Goal: Information Seeking & Learning: Find specific fact

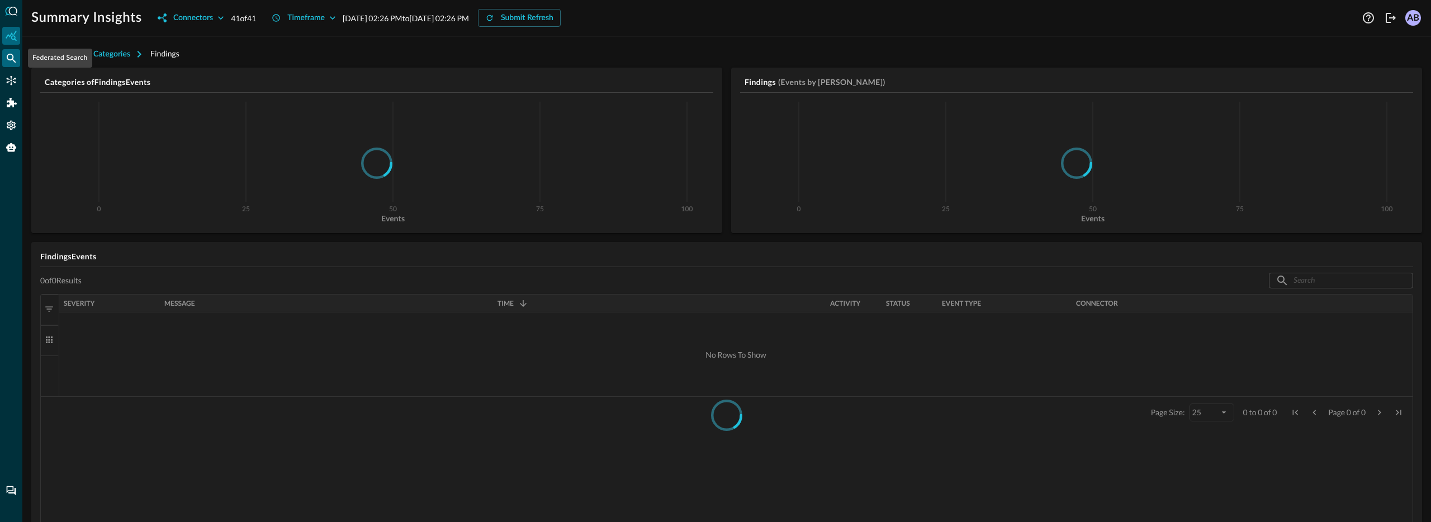
click at [13, 58] on icon "Federated Search" at bounding box center [11, 58] width 9 height 9
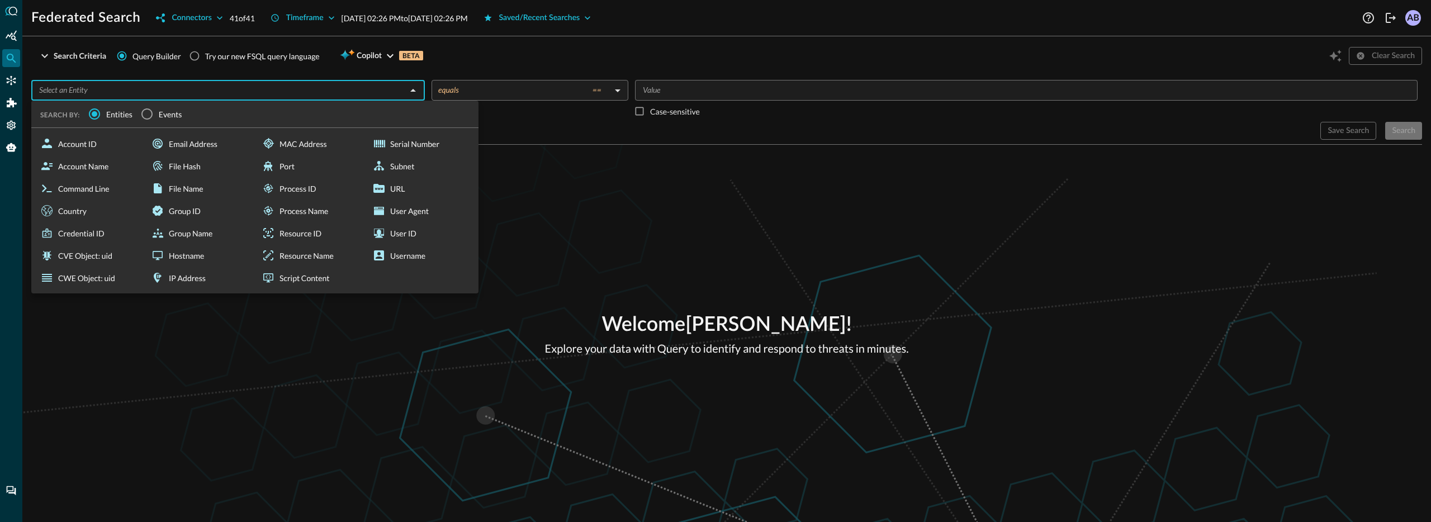
click at [245, 85] on input "text" at bounding box center [219, 90] width 368 height 14
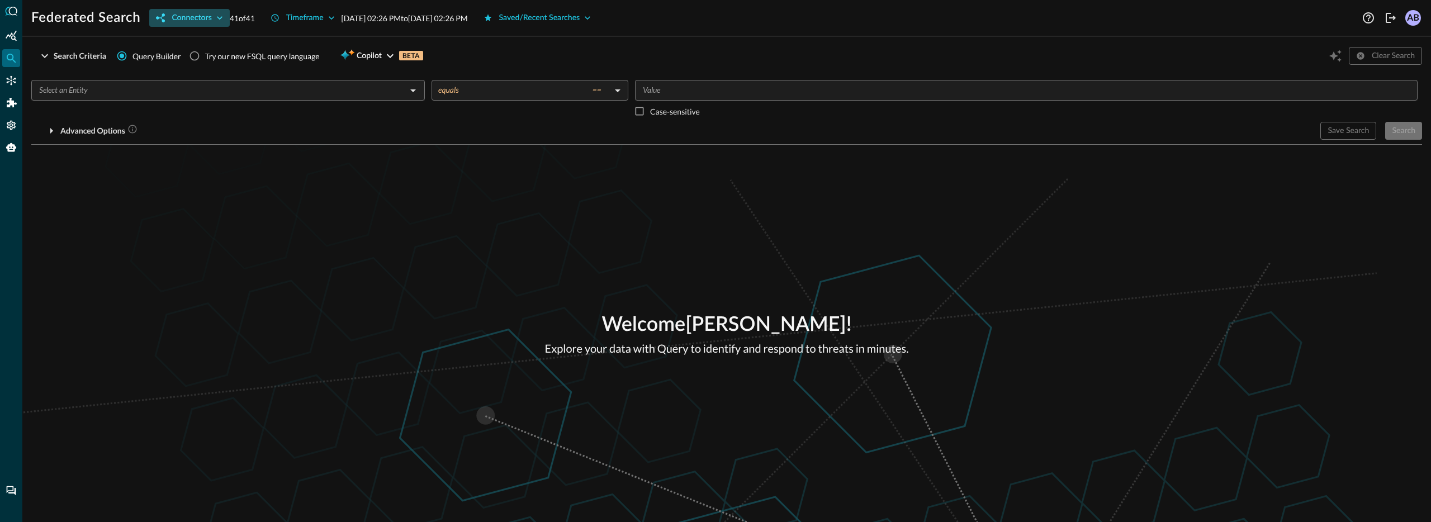
click at [179, 15] on div "Connectors" at bounding box center [192, 18] width 40 height 14
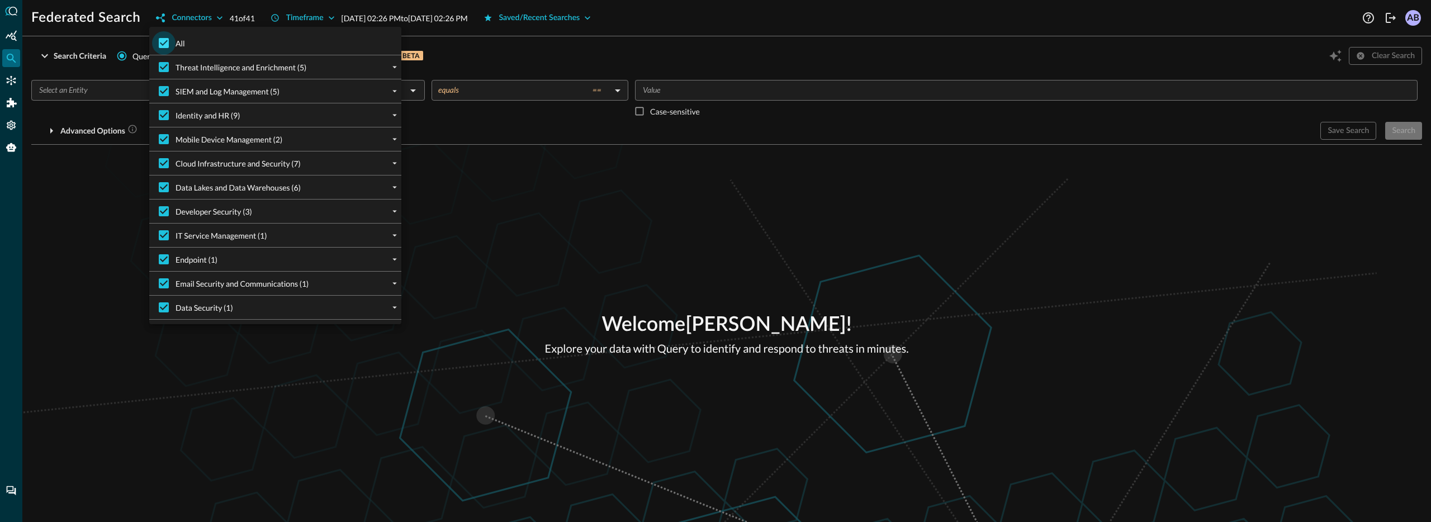
click at [161, 38] on input "All" at bounding box center [163, 42] width 23 height 23
checkbox input "false"
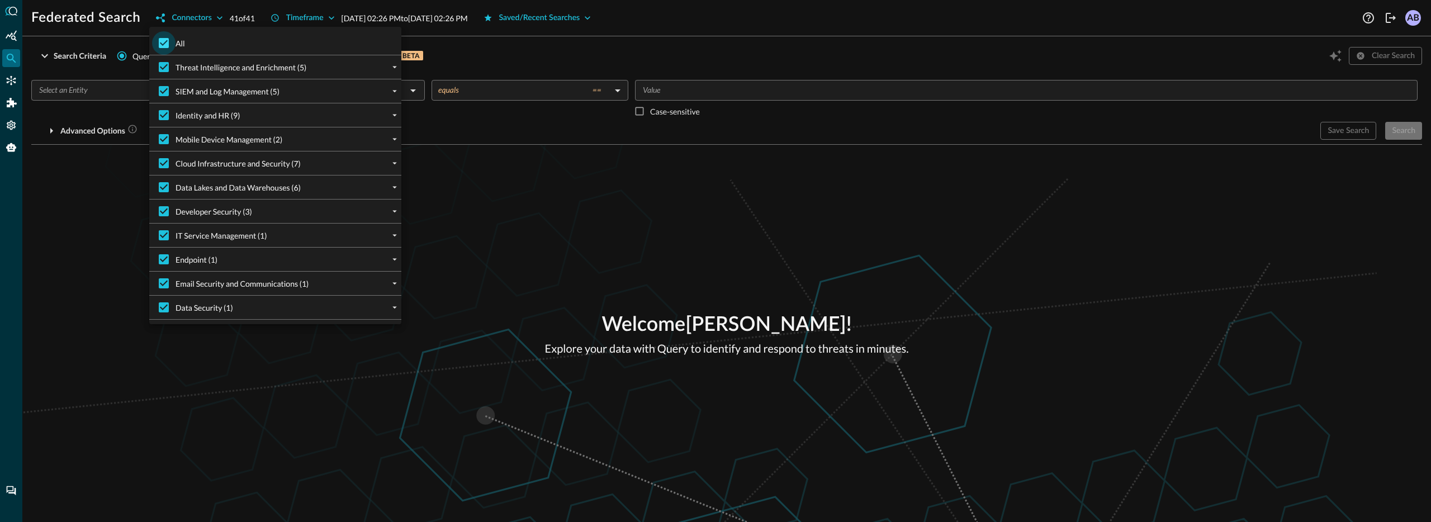
checkbox input "false"
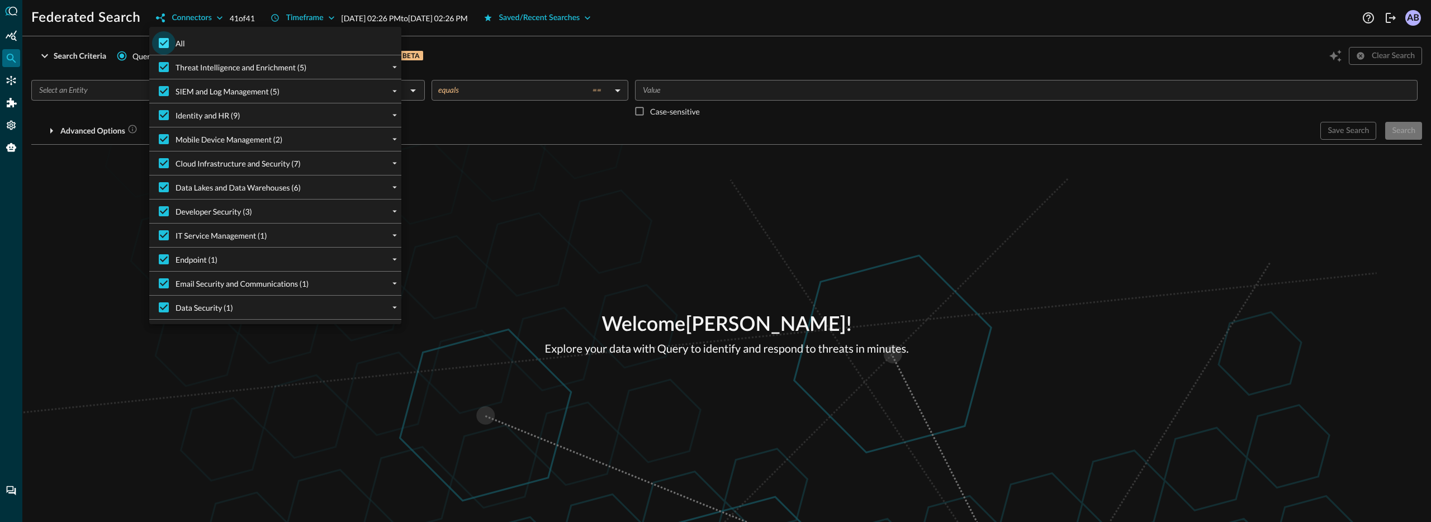
checkbox input "false"
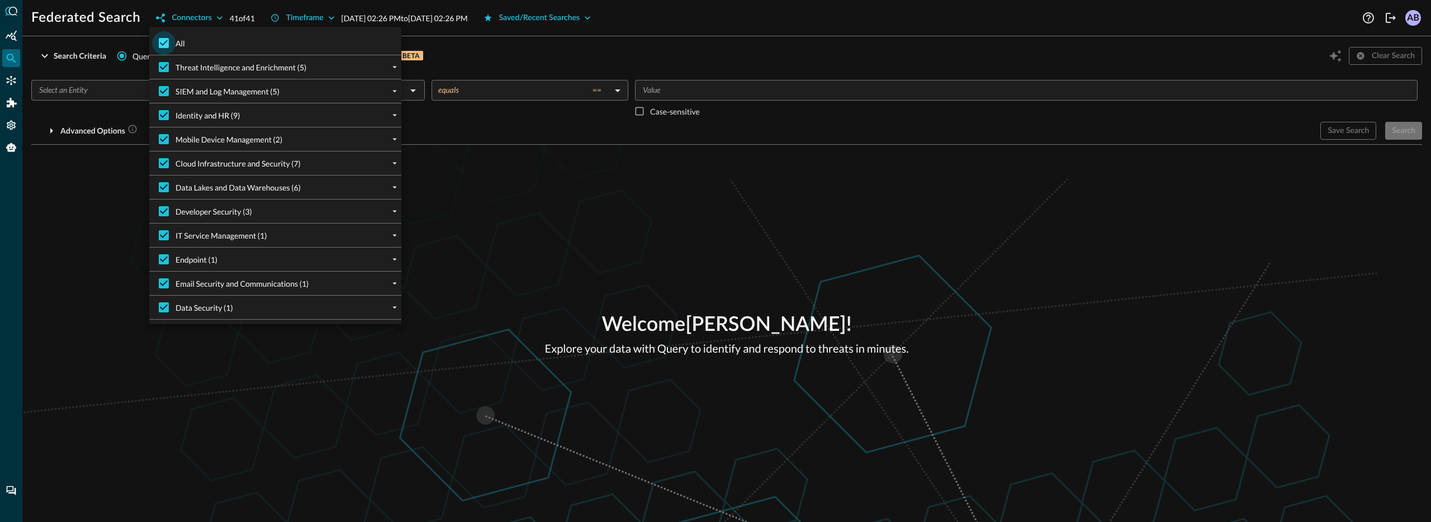
checkbox input "false"
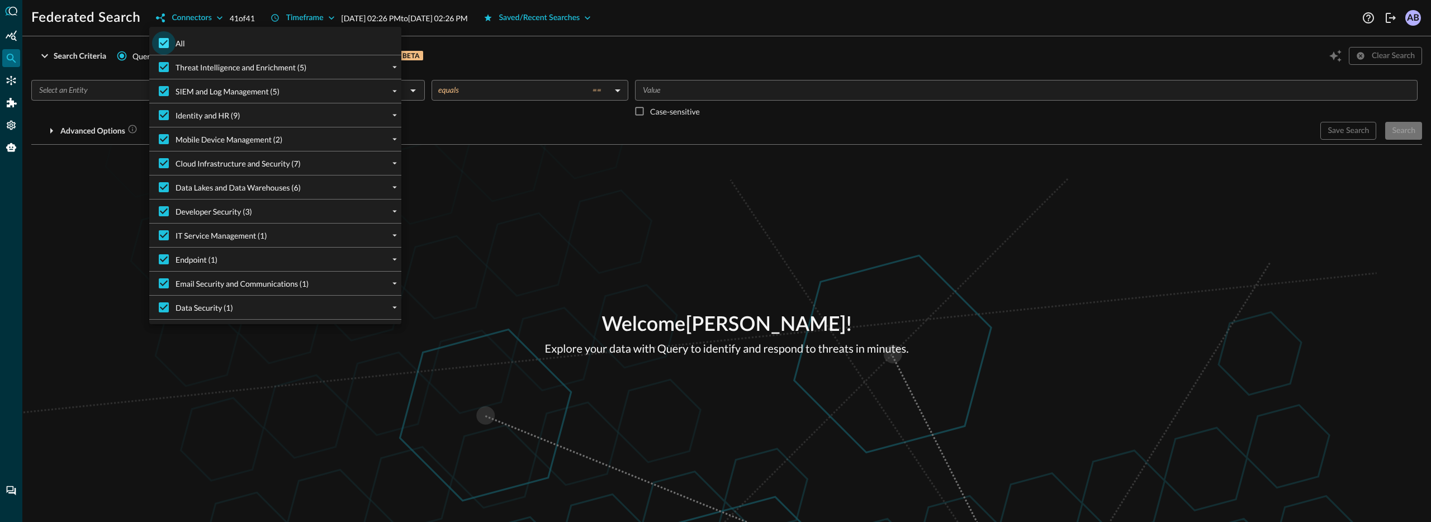
checkbox input "false"
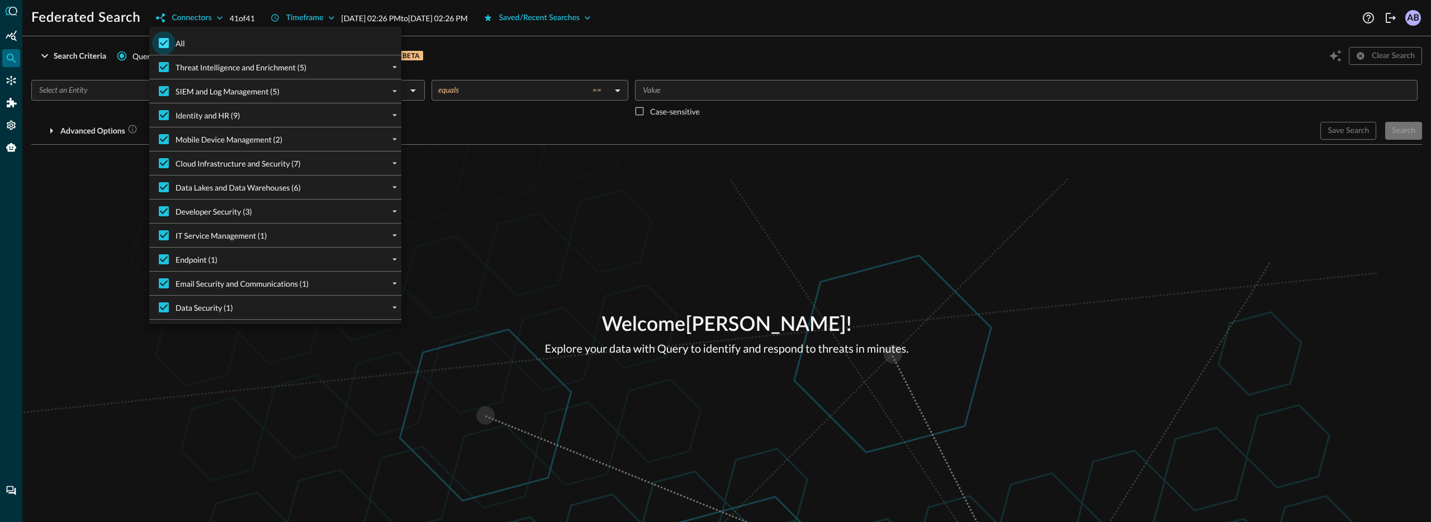
checkbox input "false"
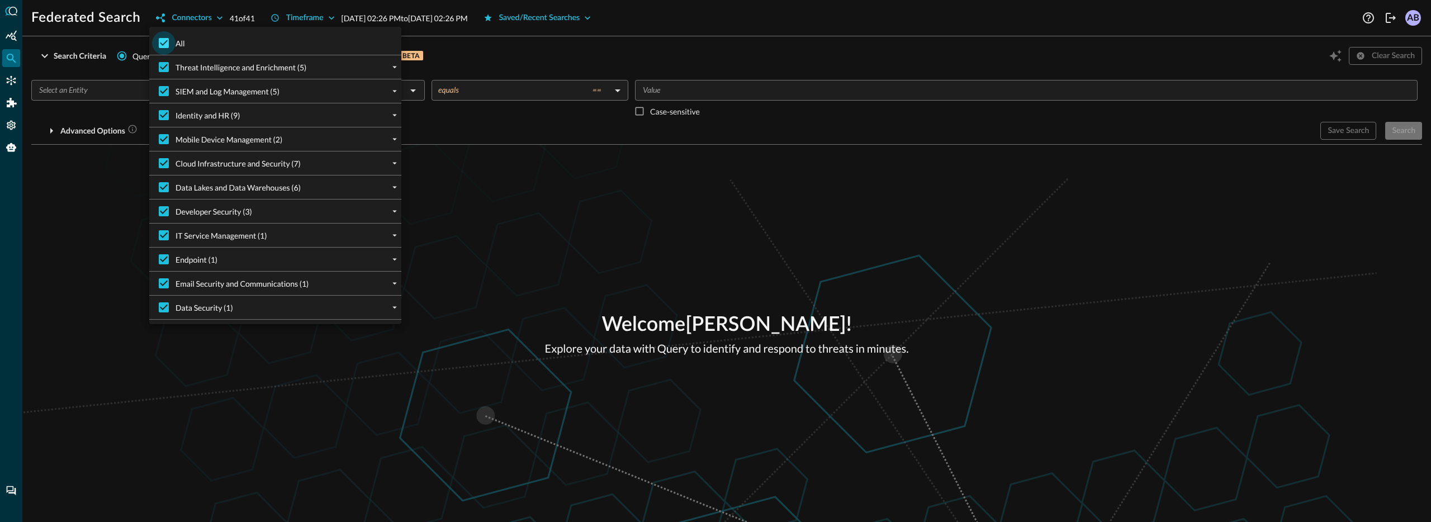
checkbox input "false"
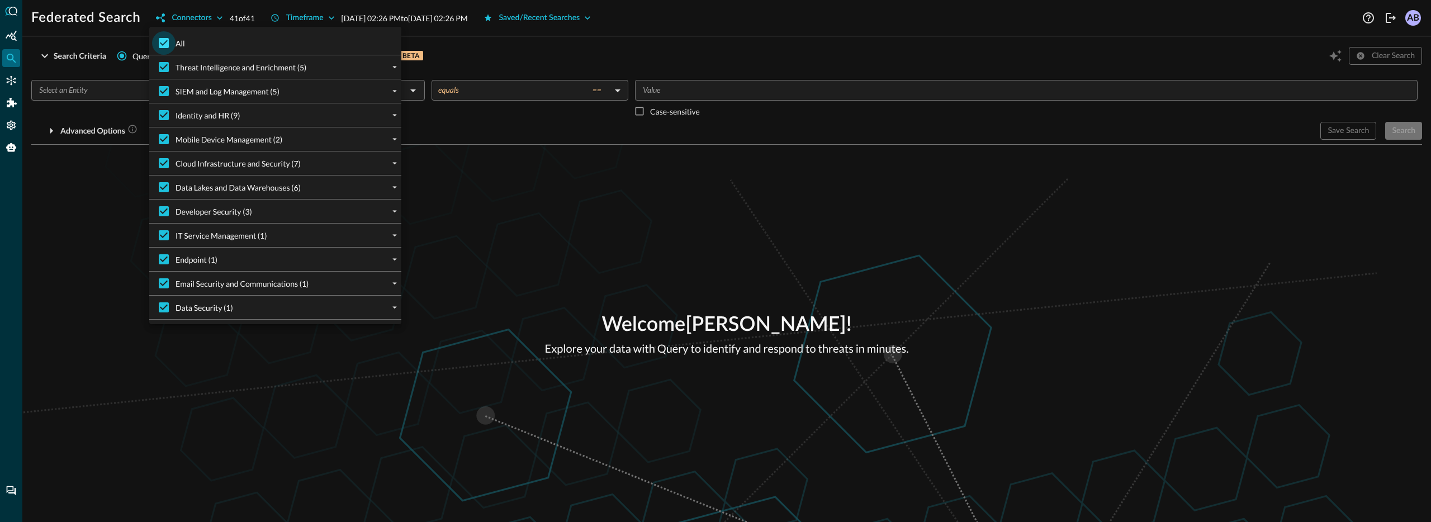
checkbox input "false"
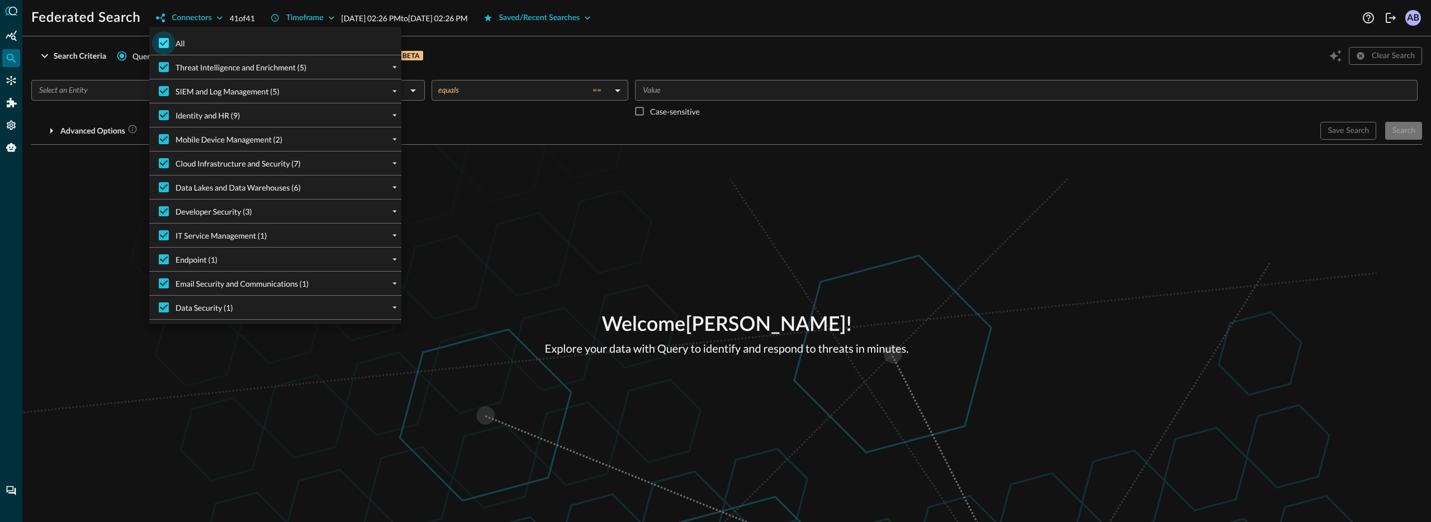
checkbox input "false"
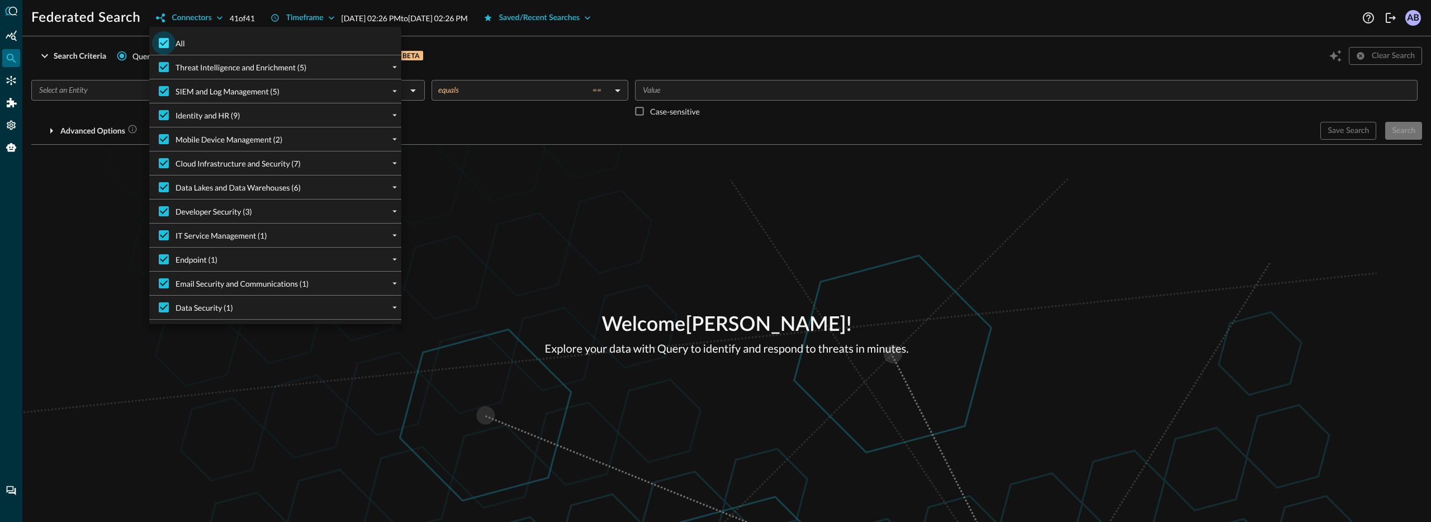
checkbox input "false"
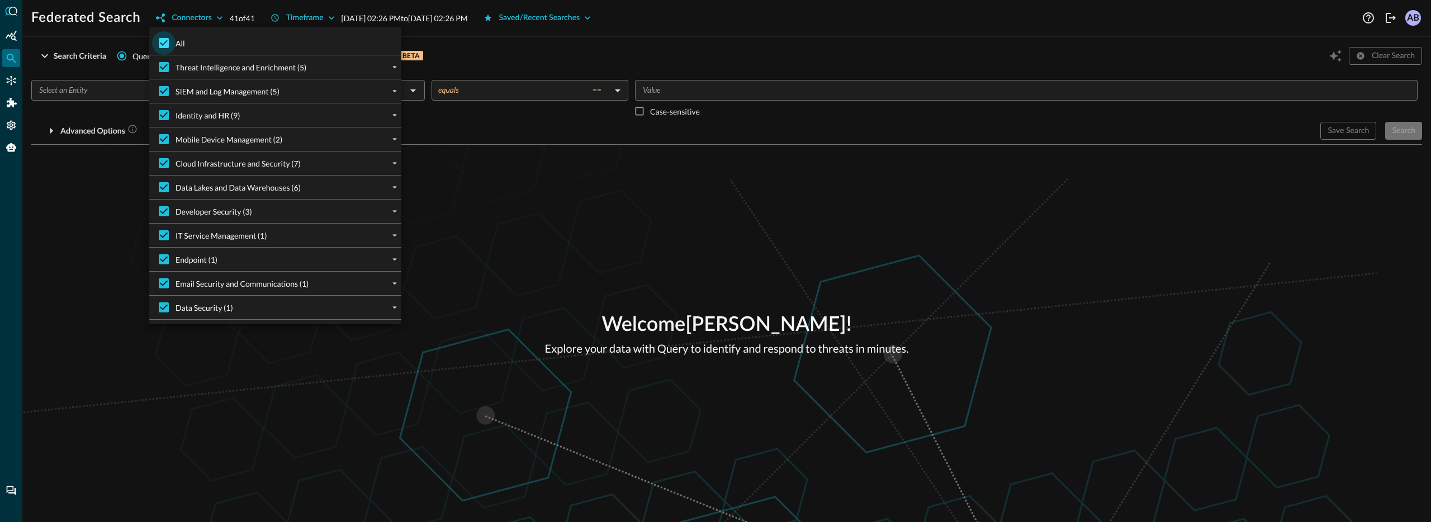
checkbox input "false"
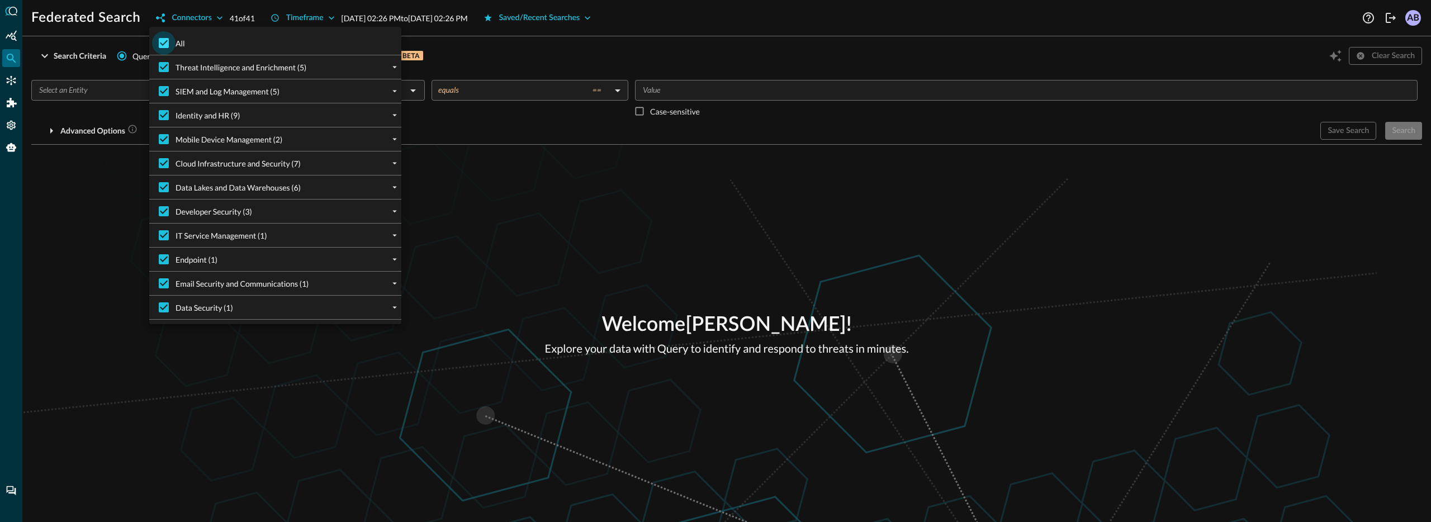
checkbox input "false"
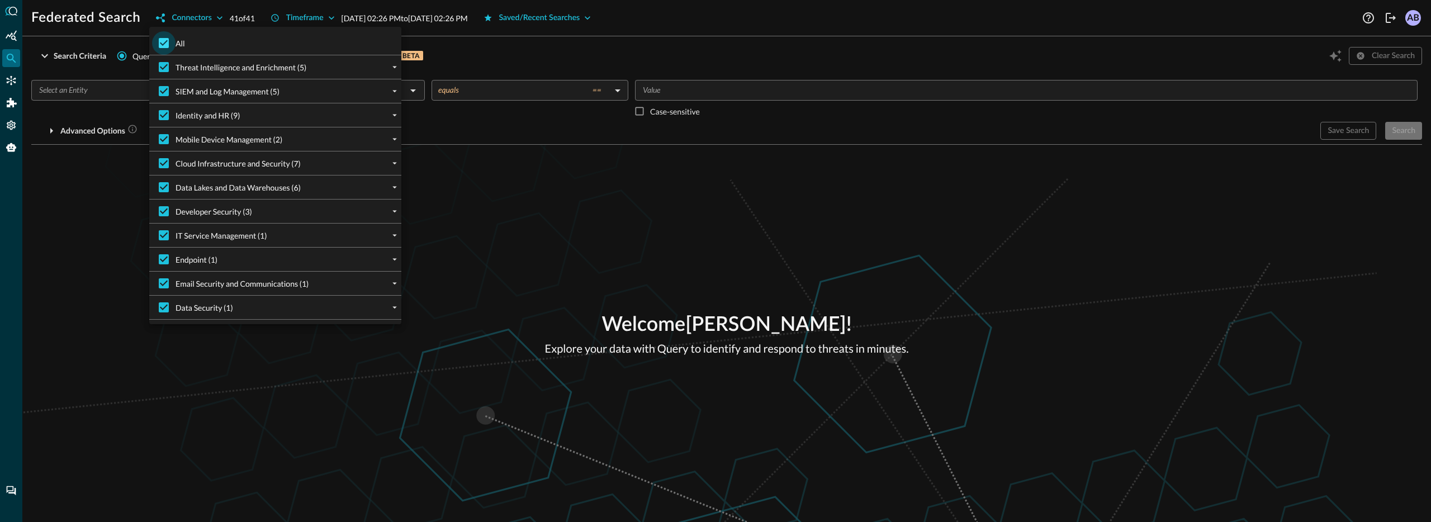
checkbox input "false"
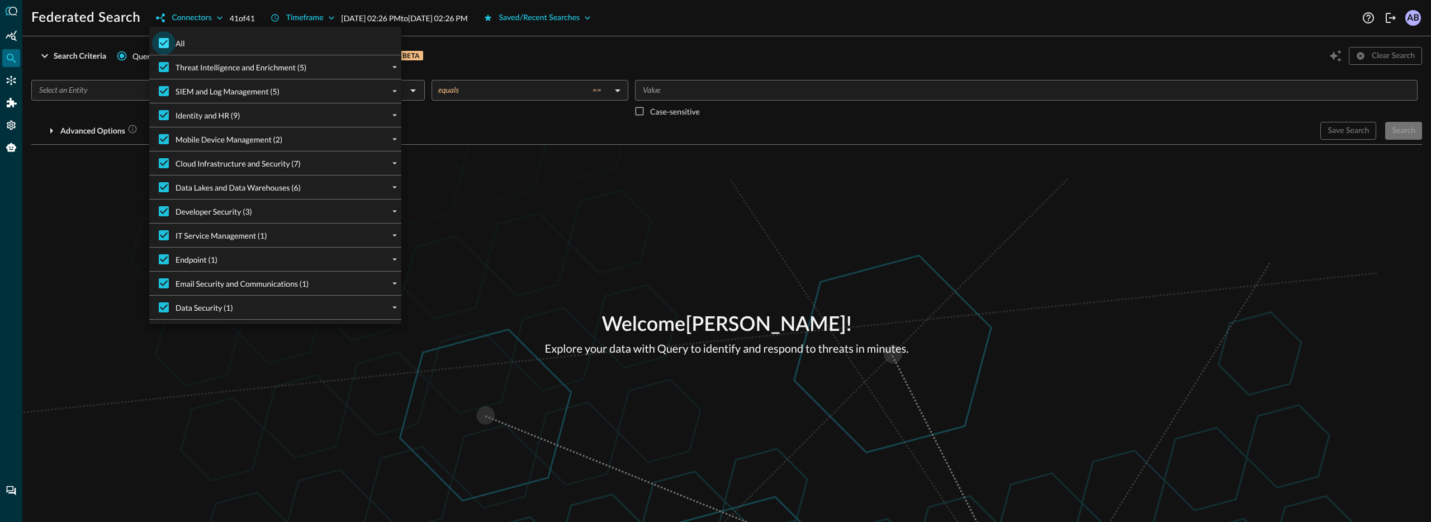
checkbox input "false"
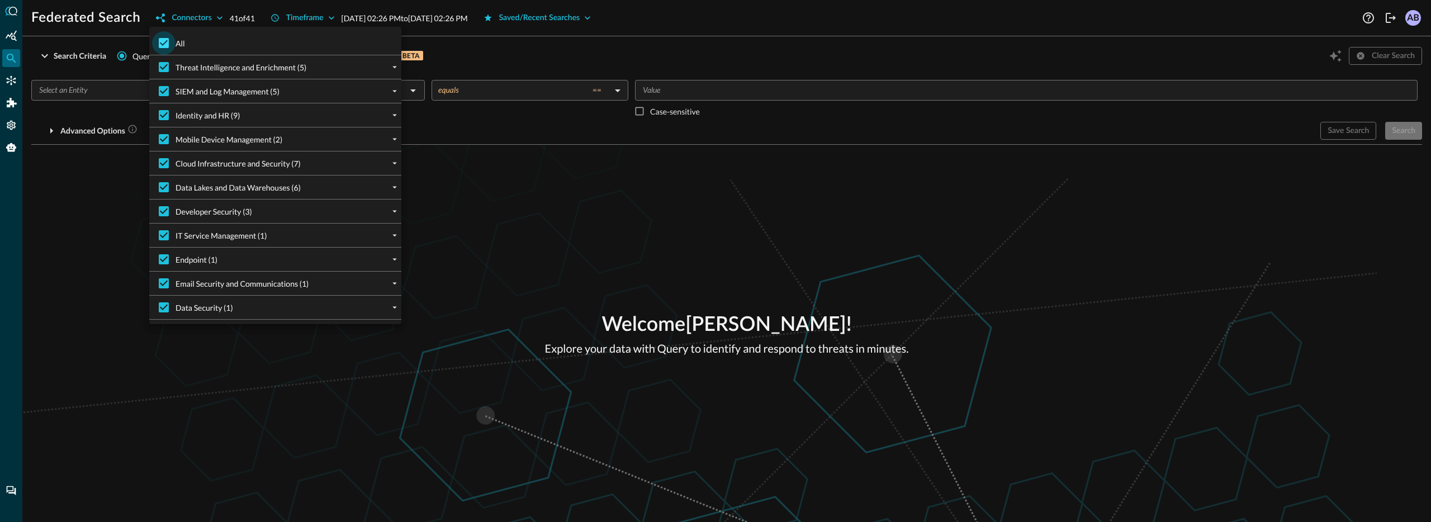
checkbox input "false"
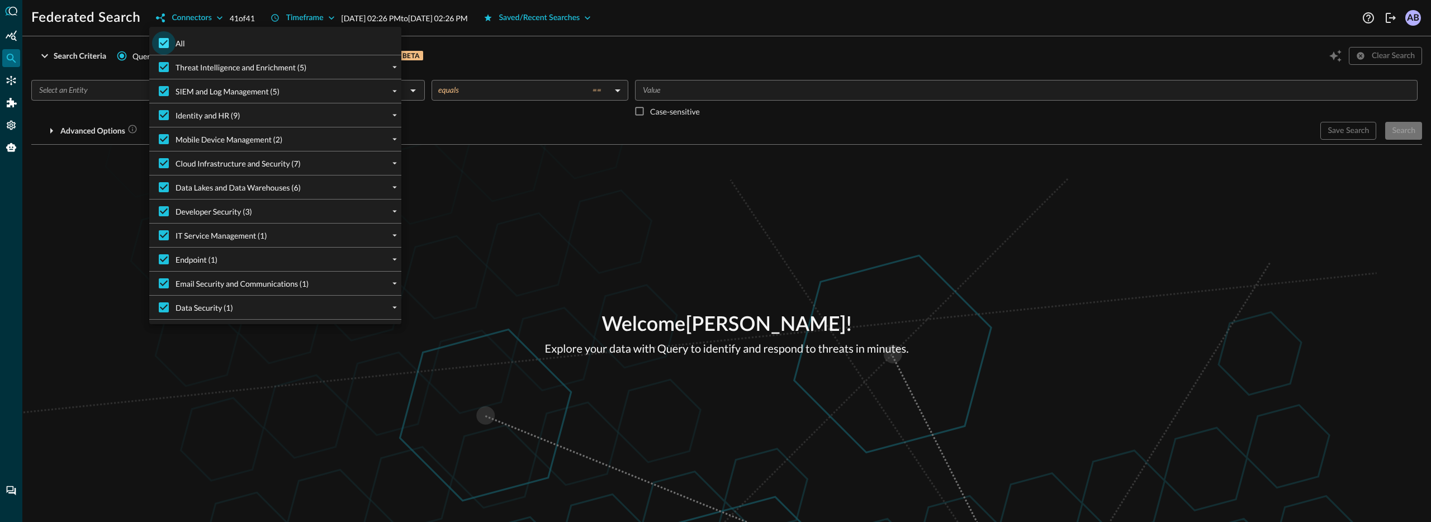
checkbox input "false"
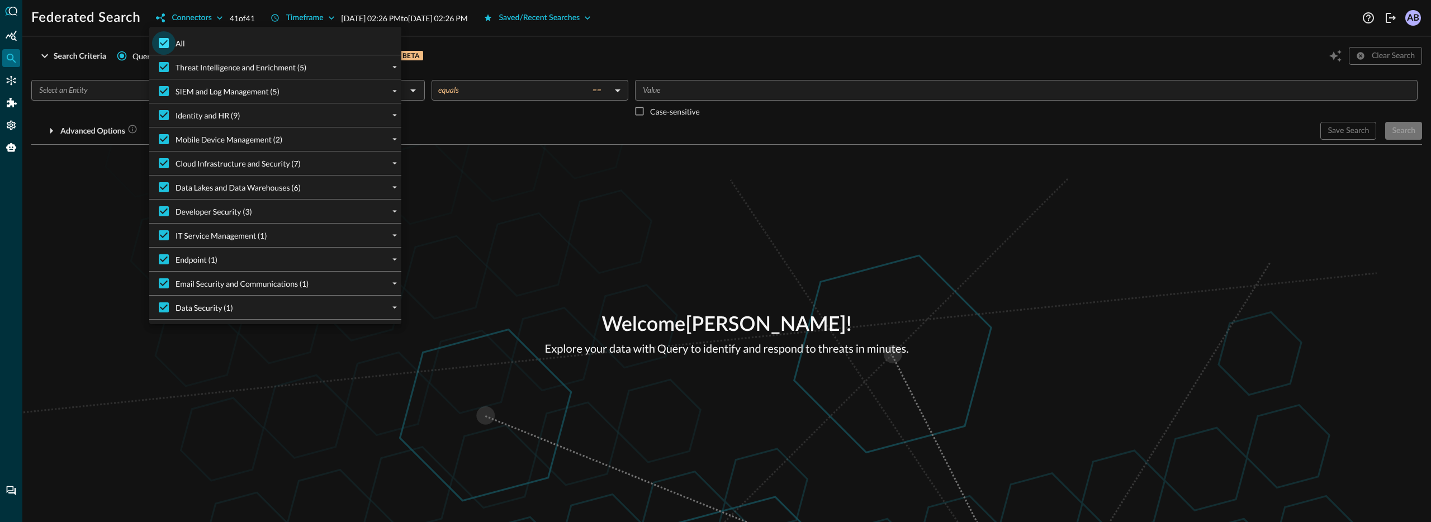
checkbox input "false"
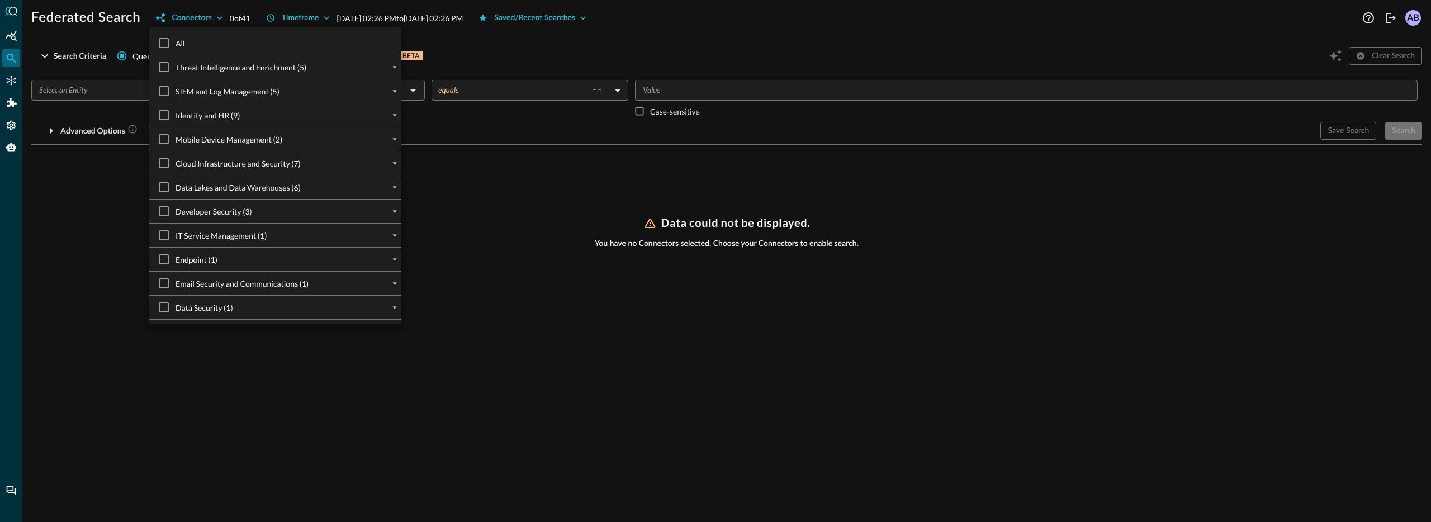
click at [337, 241] on div "IT Service Management (1)" at bounding box center [279, 235] width 243 height 23
click at [152, 232] on input "IT Service Management (1)" at bounding box center [163, 235] width 23 height 23
checkbox input "true"
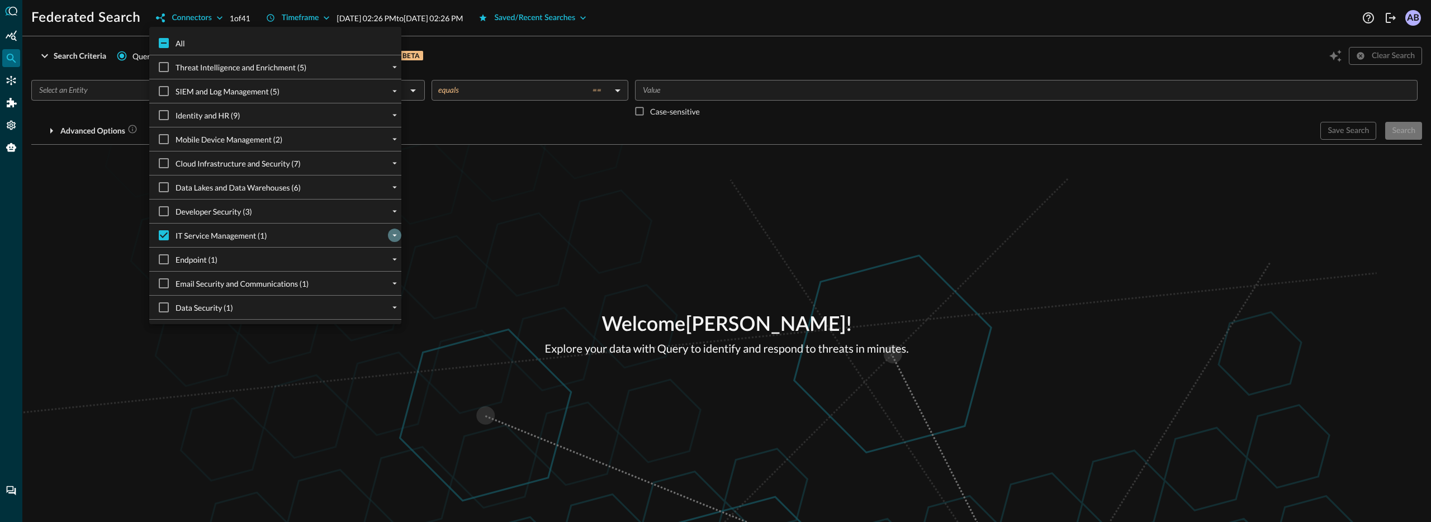
click at [392, 235] on icon "expand" at bounding box center [394, 235] width 10 height 10
click at [492, 225] on div at bounding box center [715, 261] width 1431 height 522
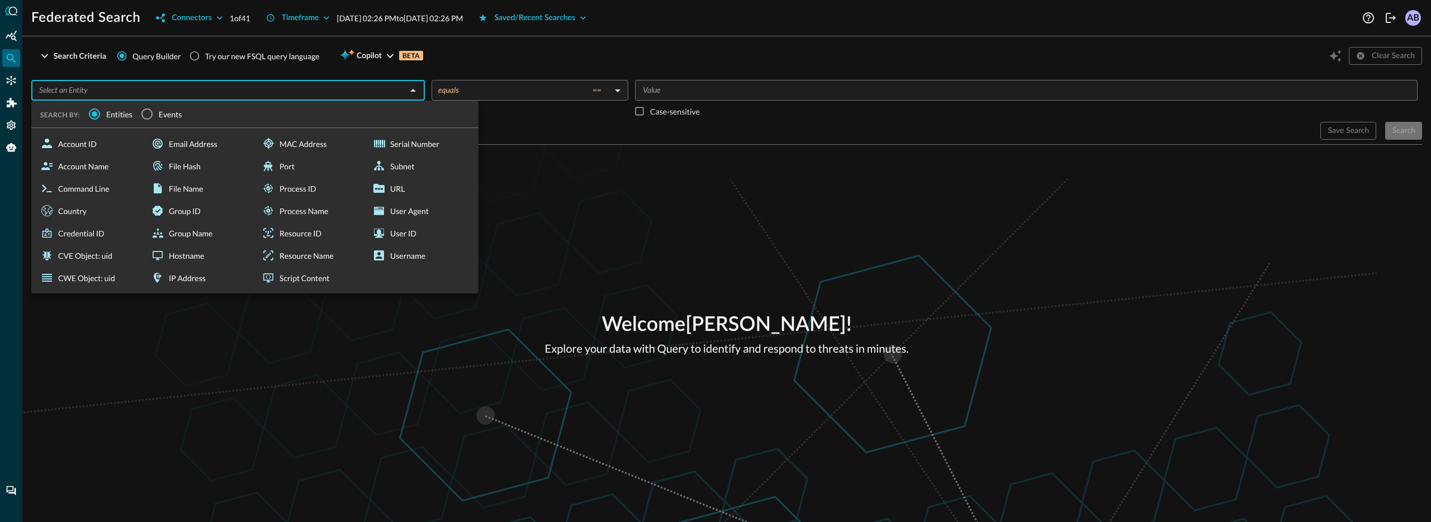
click at [125, 92] on input "text" at bounding box center [219, 90] width 368 height 14
click at [149, 114] on input "Events" at bounding box center [146, 113] width 23 height 23
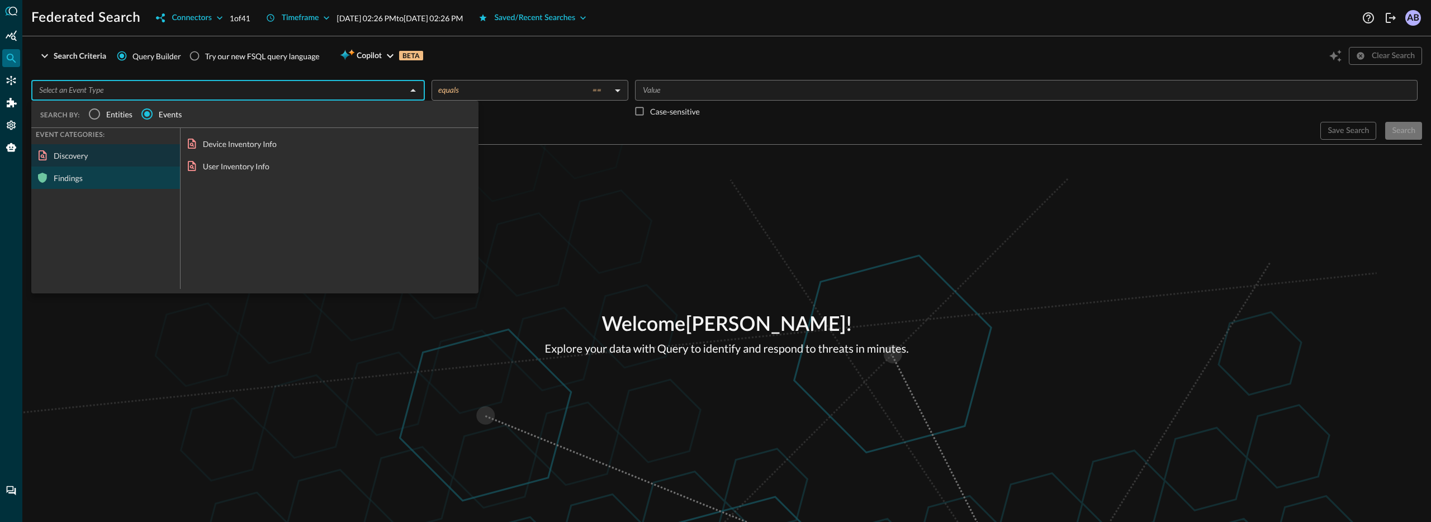
click at [104, 178] on div "Findings" at bounding box center [105, 178] width 149 height 22
drag, startPoint x: 213, startPoint y: 151, endPoint x: 221, endPoint y: 150, distance: 7.3
click at [213, 151] on div "Vulnerability Finding" at bounding box center [329, 143] width 298 height 22
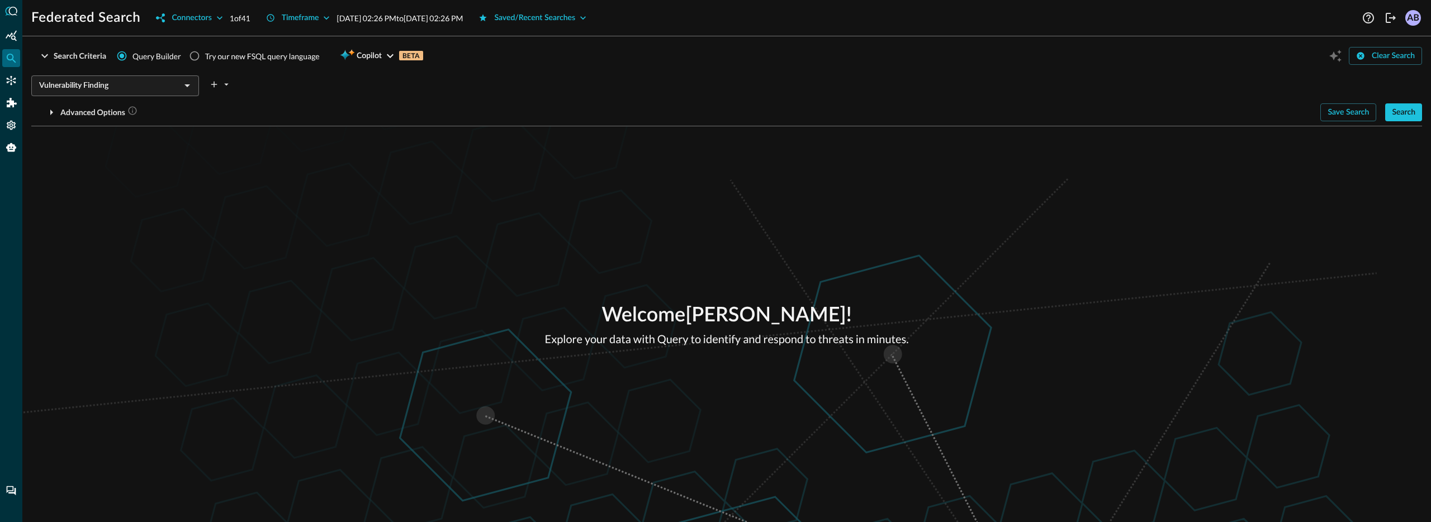
click at [602, 160] on div "Welcome [PERSON_NAME] ! Explore your data with Query to identify and respond to…" at bounding box center [726, 324] width 1408 height 396
click at [322, 16] on button "Timeframe" at bounding box center [298, 18] width 78 height 18
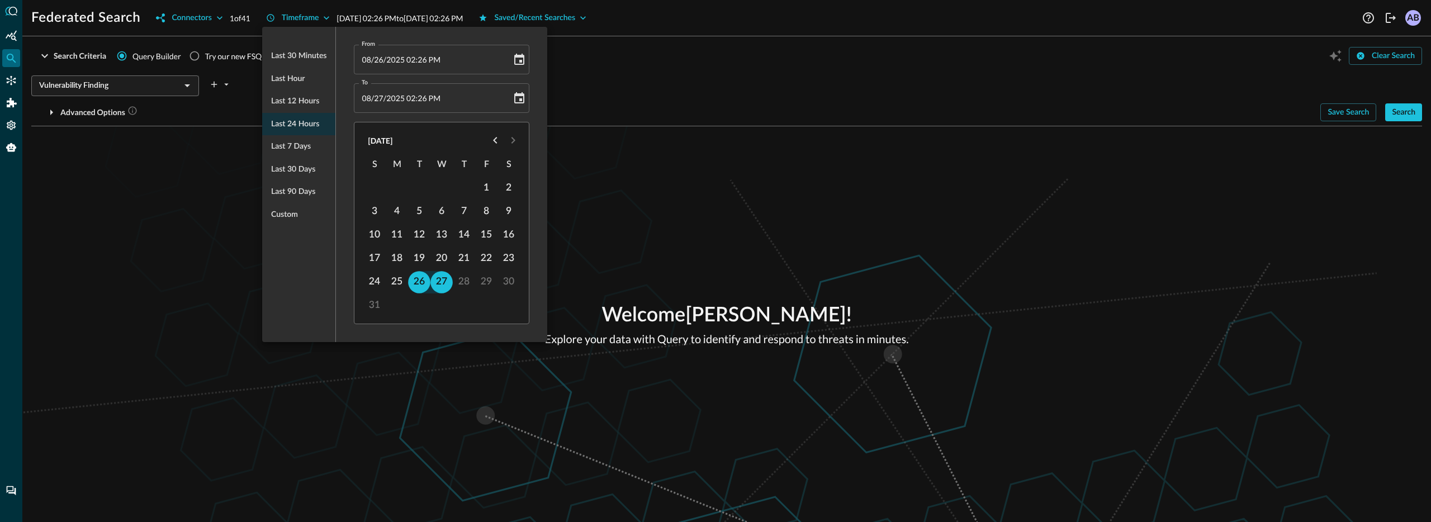
click at [654, 201] on div at bounding box center [715, 261] width 1431 height 522
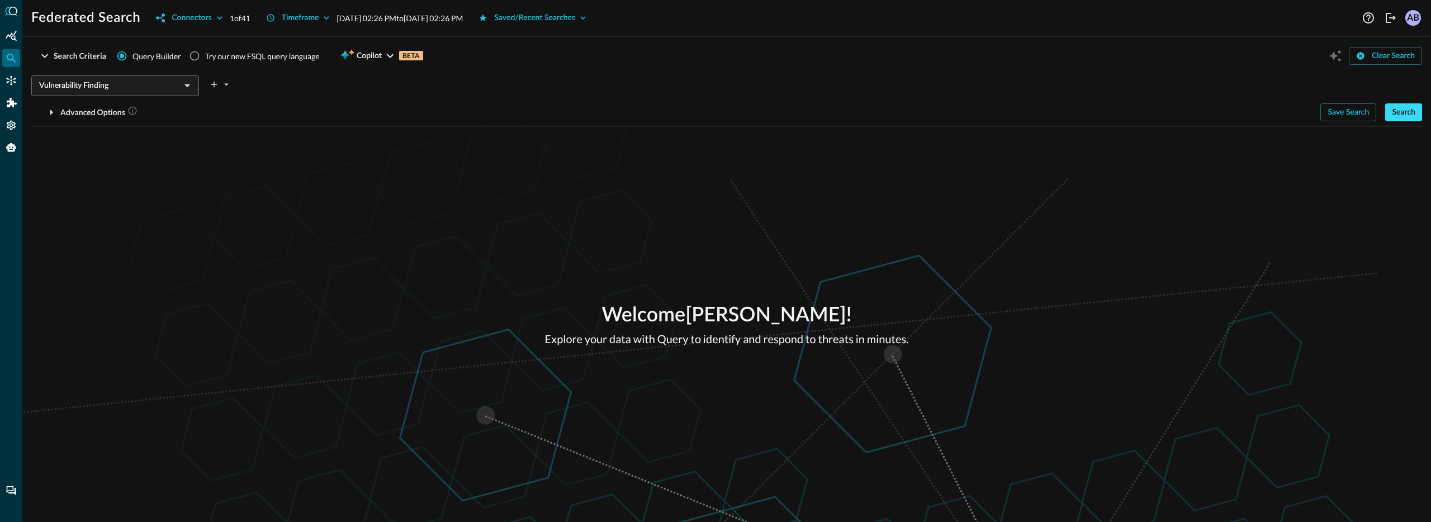
click at [1397, 110] on div "Search" at bounding box center [1402, 113] width 23 height 14
